Goal: Browse casually: Explore the website without a specific task or goal

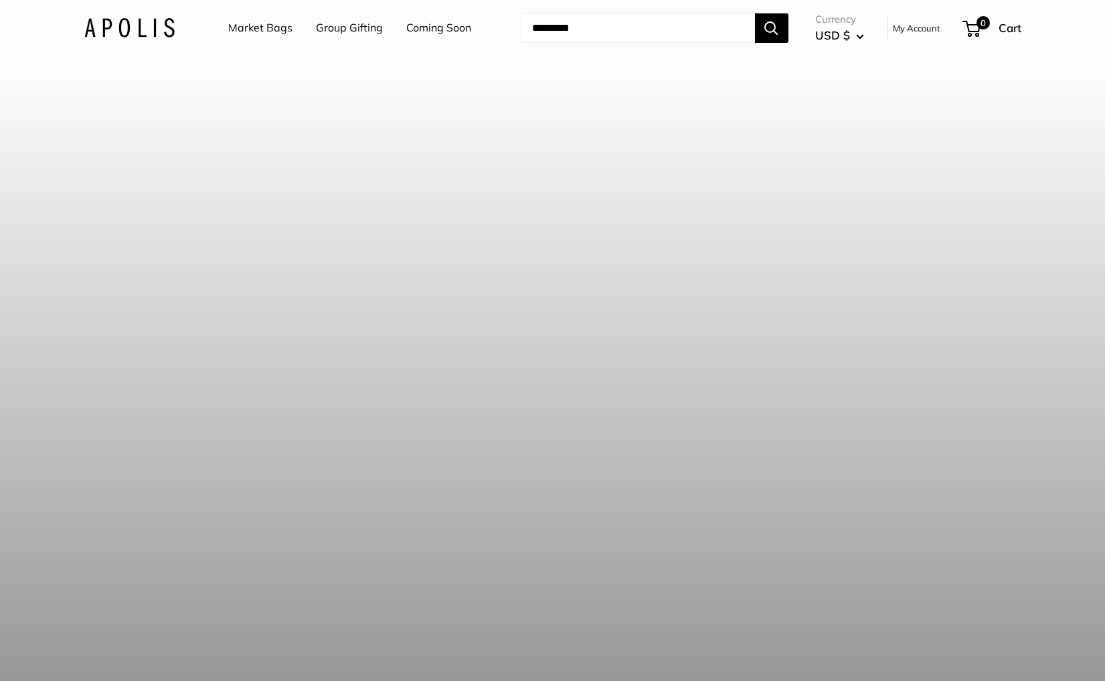
click at [145, 30] on img at bounding box center [129, 27] width 90 height 19
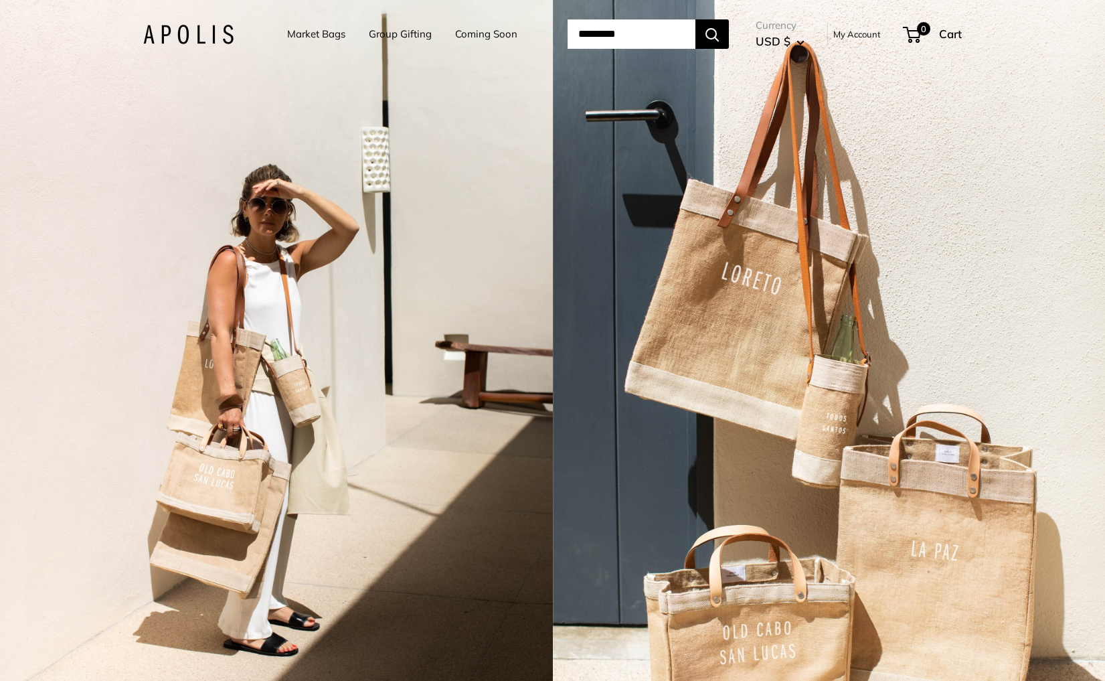
click at [459, 450] on div "2 / 7" at bounding box center [276, 340] width 553 height 681
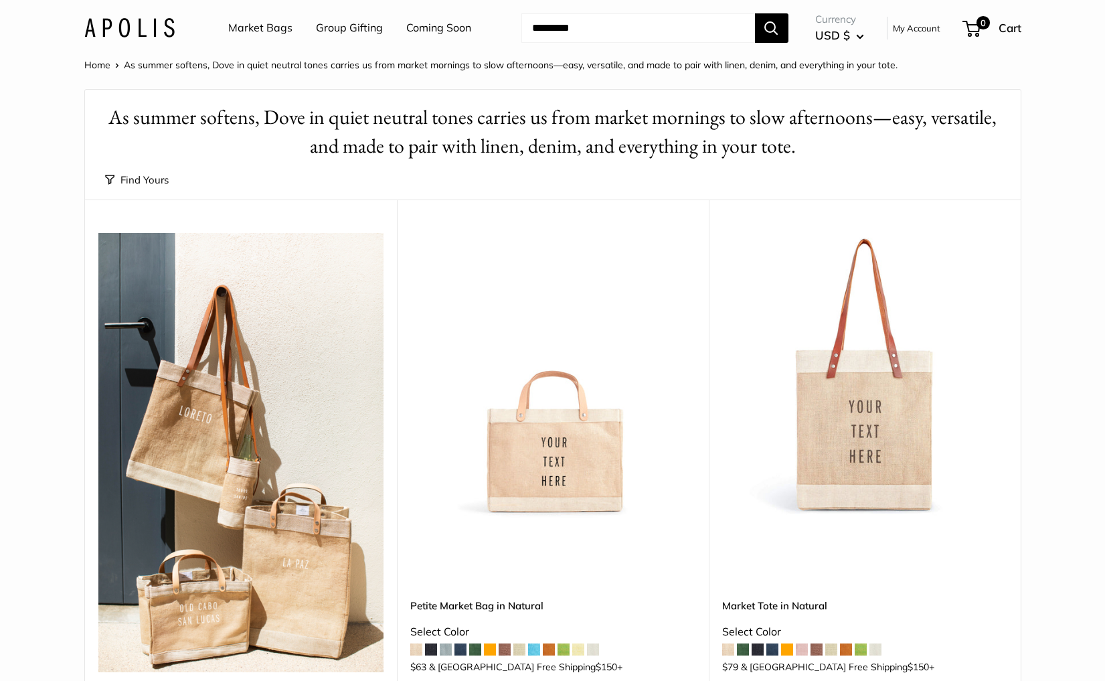
click at [449, 26] on link "Coming Soon" at bounding box center [438, 28] width 65 height 20
